Goal: Connect with others: Connect with others

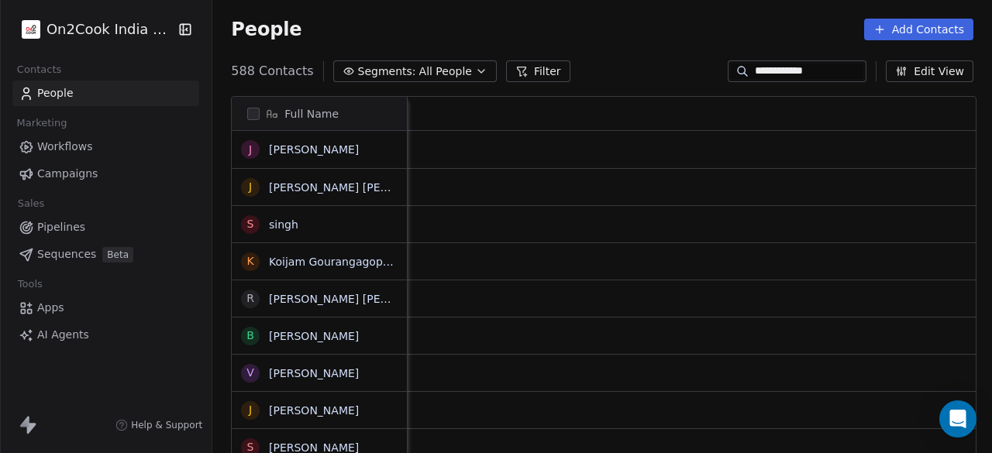
scroll to position [387, 770]
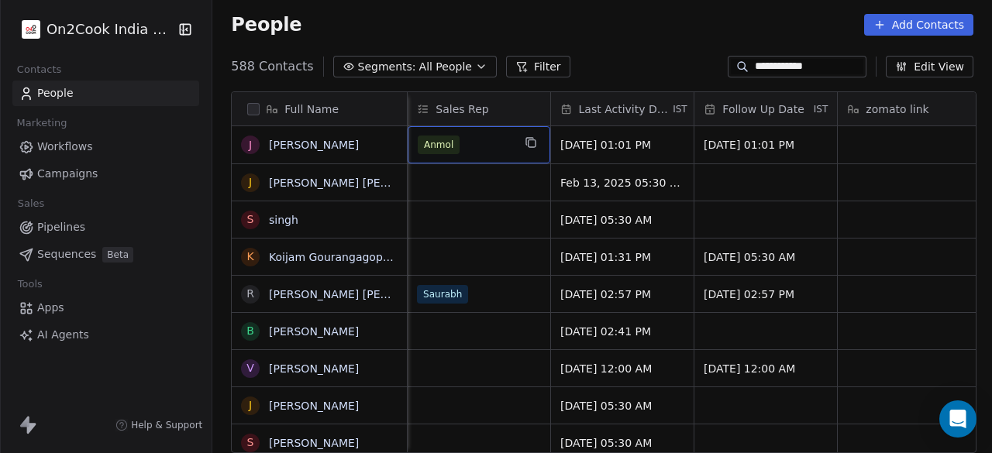
click at [476, 140] on div "Anmol" at bounding box center [465, 145] width 95 height 19
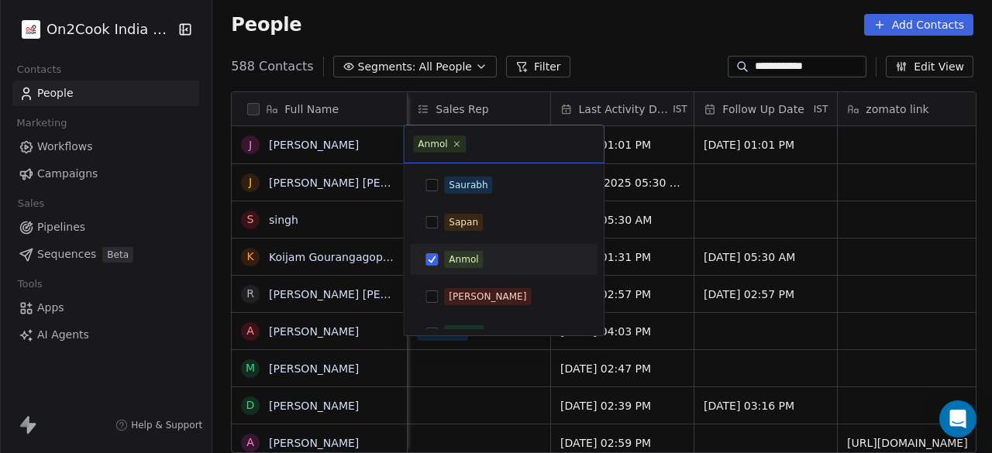
click at [442, 256] on div "Anmol" at bounding box center [503, 259] width 175 height 25
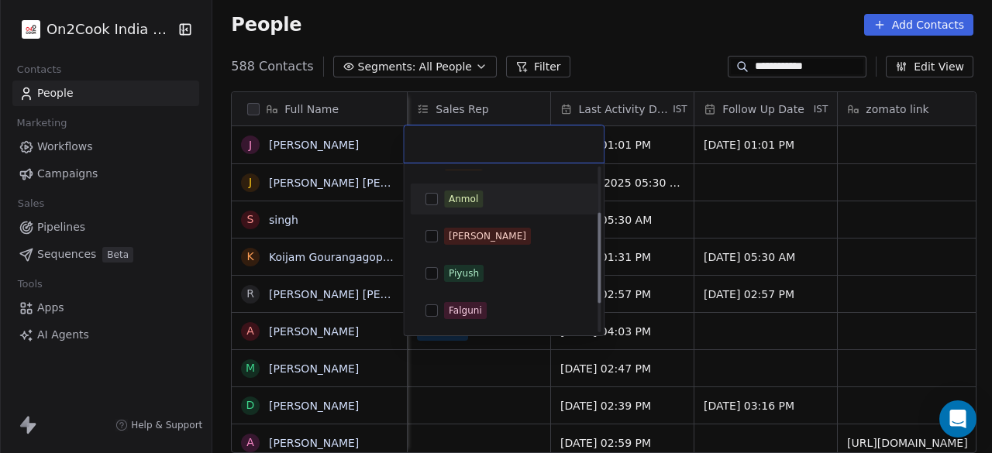
scroll to position [131, 0]
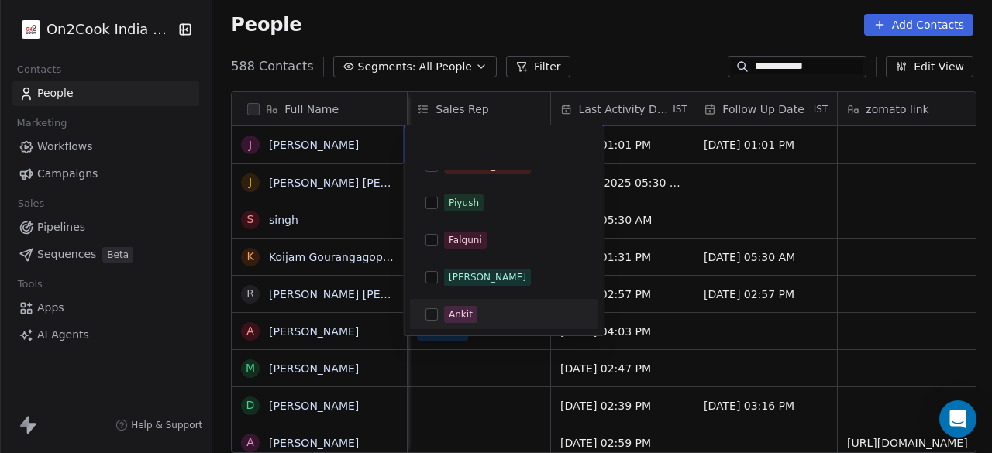
click at [462, 309] on div "Ankit" at bounding box center [461, 315] width 24 height 14
click at [464, 351] on html "**********" at bounding box center [496, 226] width 992 height 453
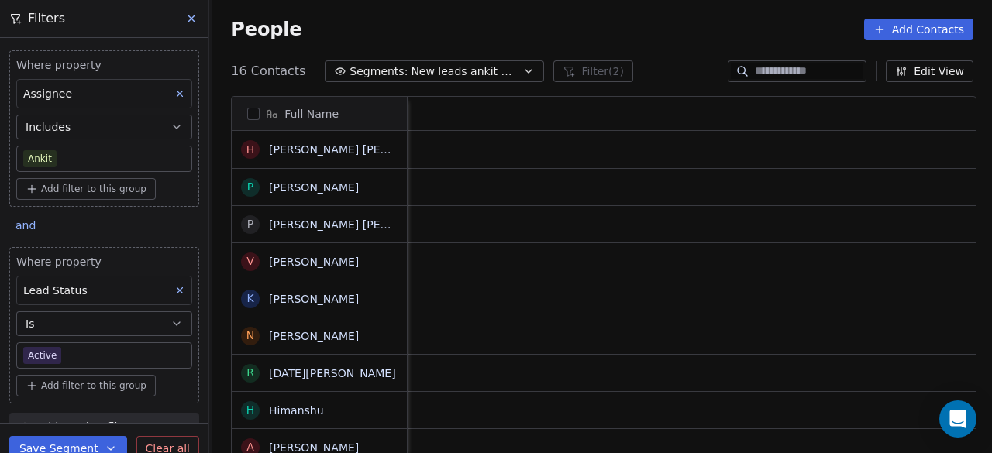
scroll to position [387, 770]
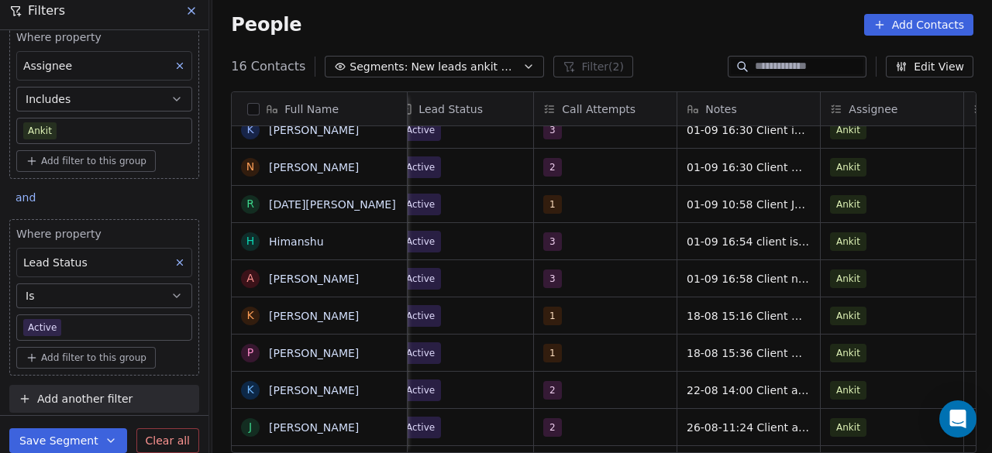
click at [399, 19] on div "People Add Contacts" at bounding box center [602, 25] width 743 height 22
click at [191, 10] on icon at bounding box center [191, 11] width 6 height 6
